Goal: Task Accomplishment & Management: Use online tool/utility

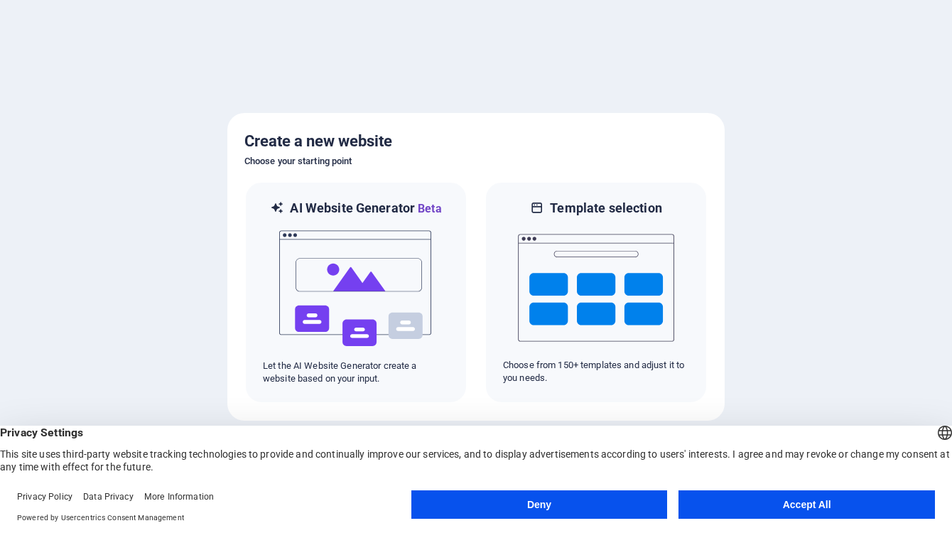
click at [776, 501] on button "Accept All" at bounding box center [806, 504] width 256 height 28
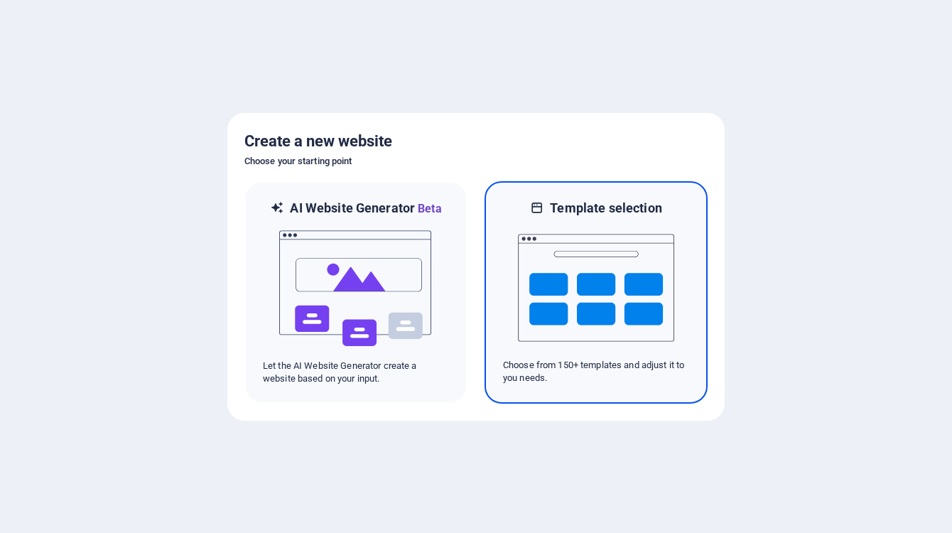
click at [559, 282] on img at bounding box center [596, 288] width 156 height 142
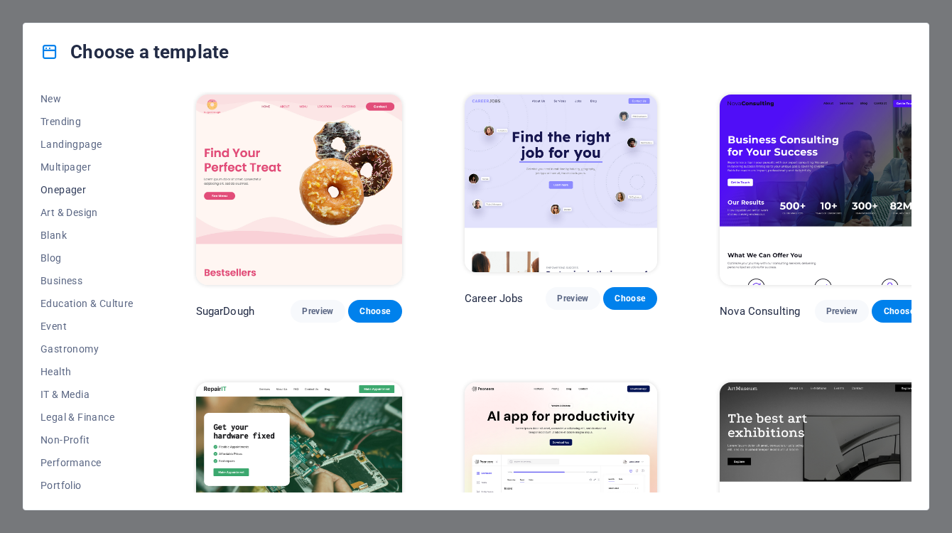
scroll to position [71, 0]
click at [60, 259] on span "Business" at bounding box center [86, 259] width 93 height 11
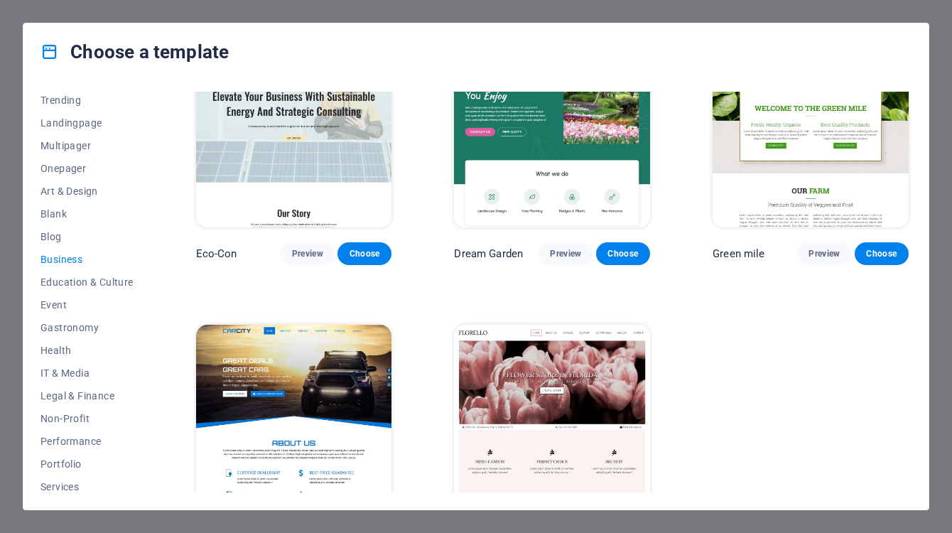
scroll to position [94, 0]
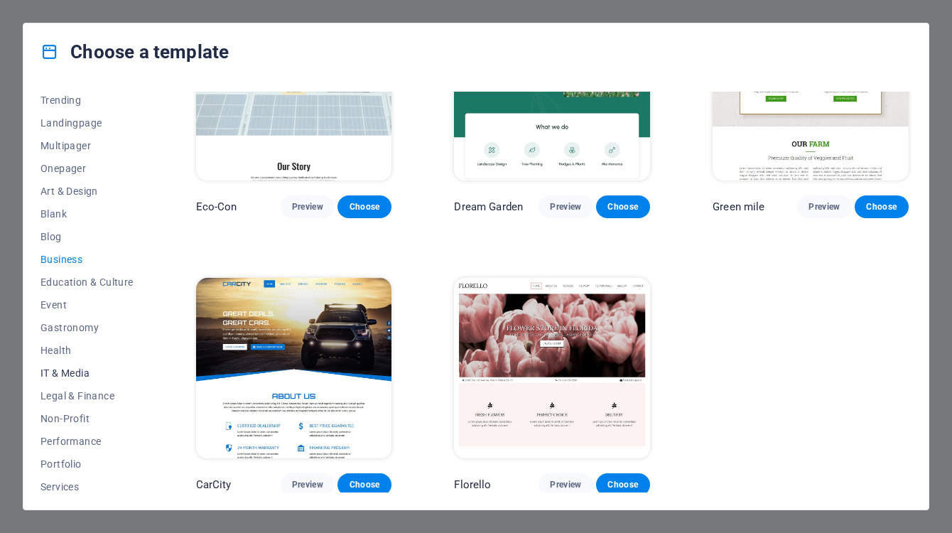
click at [57, 370] on span "IT & Media" at bounding box center [86, 372] width 93 height 11
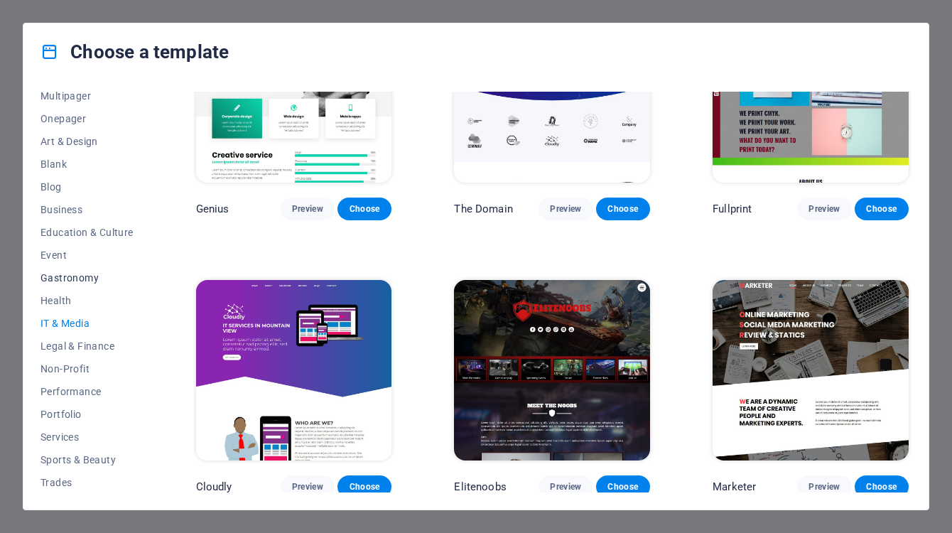
scroll to position [167, 0]
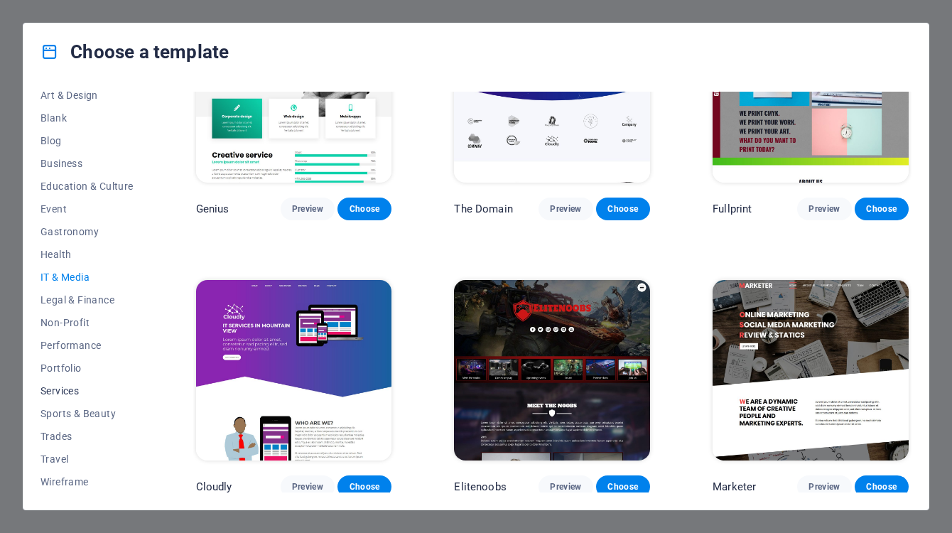
click at [65, 389] on span "Services" at bounding box center [86, 390] width 93 height 11
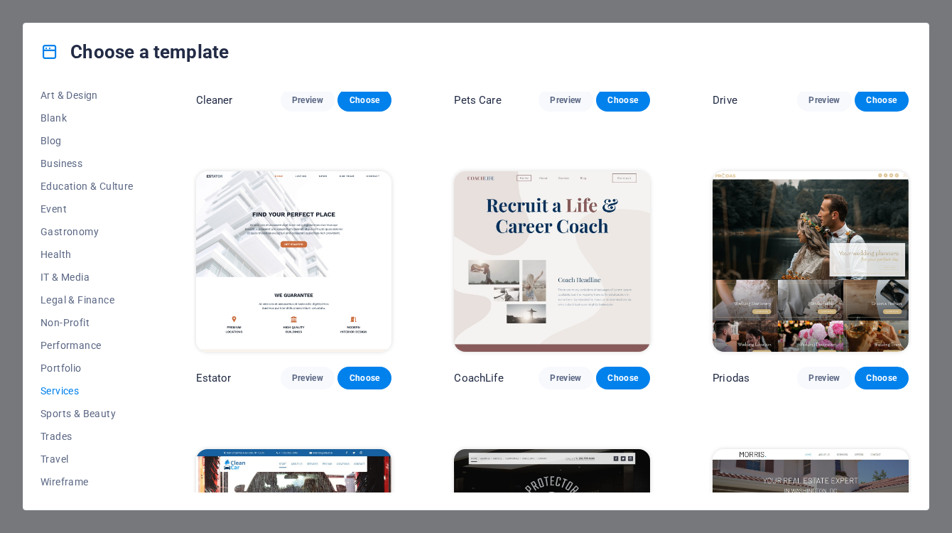
scroll to position [932, 0]
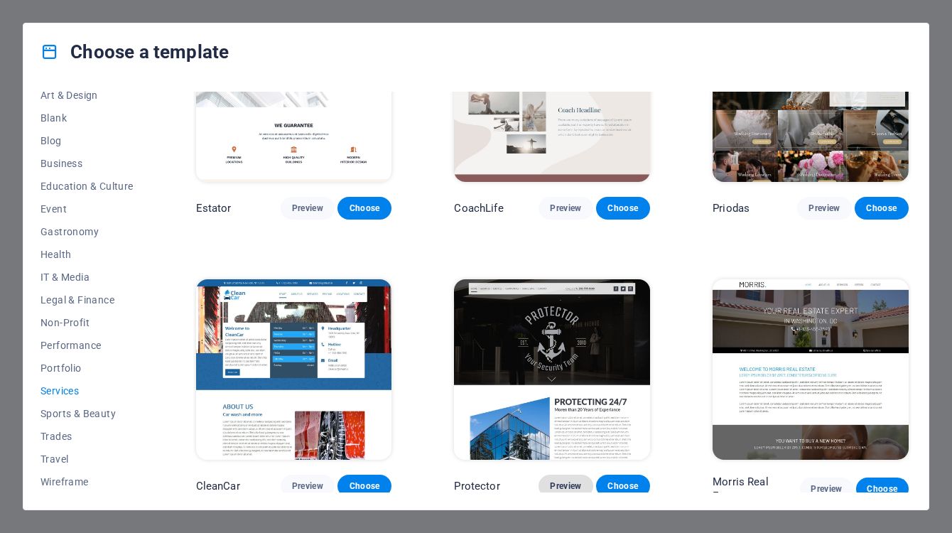
click at [576, 480] on span "Preview" at bounding box center [565, 485] width 31 height 11
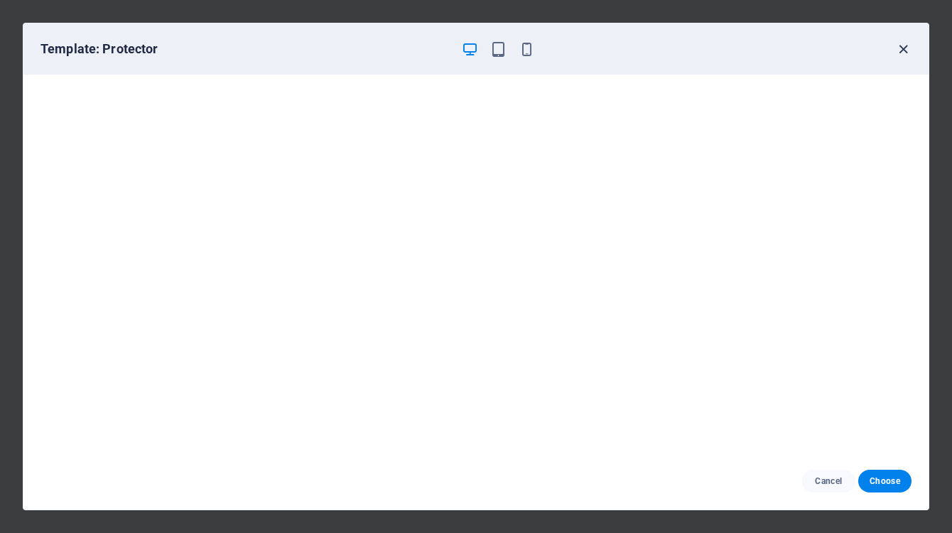
click at [898, 43] on icon "button" at bounding box center [903, 49] width 16 height 16
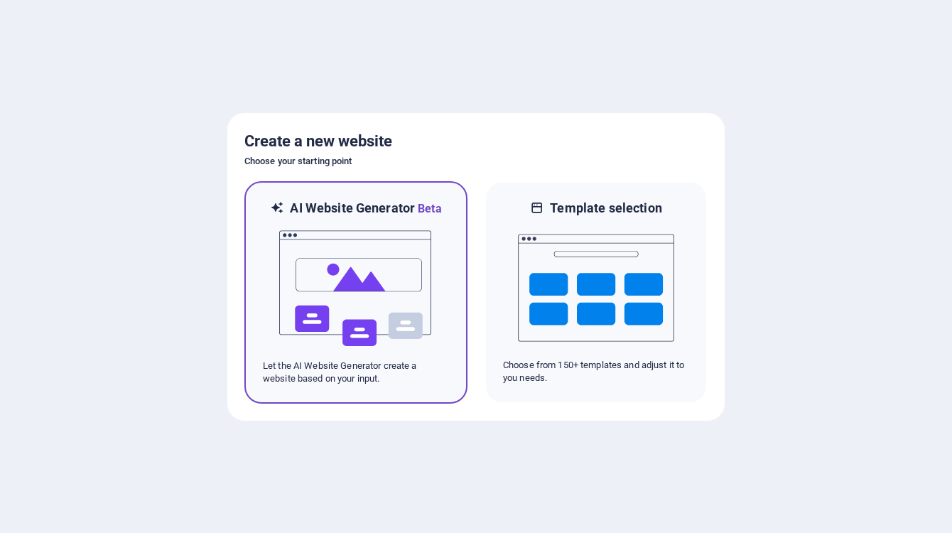
click at [347, 269] on img at bounding box center [356, 288] width 156 height 142
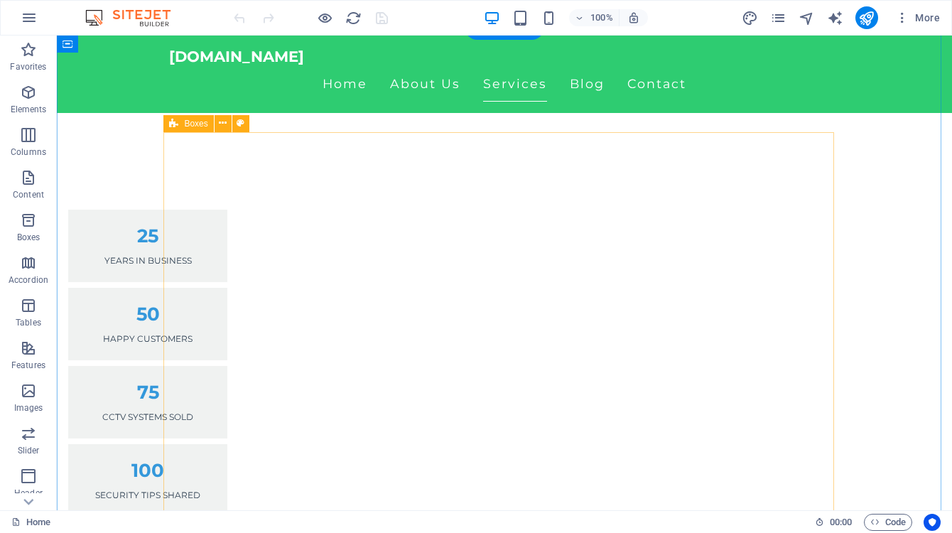
scroll to position [1421, 0]
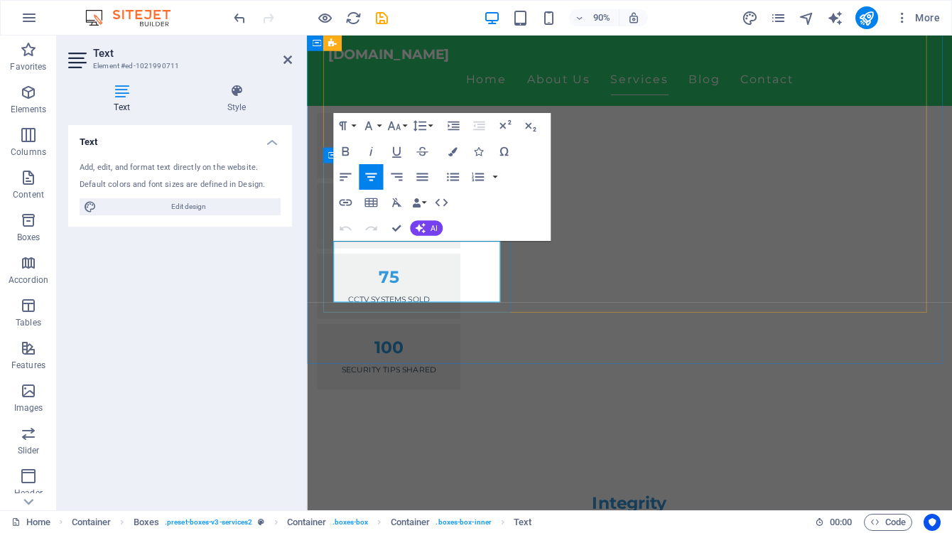
drag, startPoint x: 460, startPoint y: 325, endPoint x: 329, endPoint y: 269, distance: 142.2
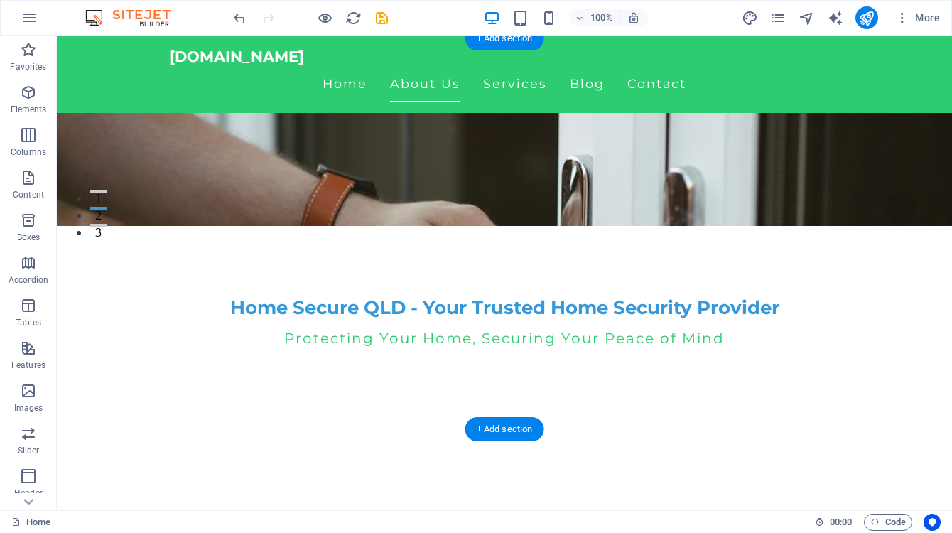
scroll to position [0, 0]
